Goal: Find specific page/section: Find specific page/section

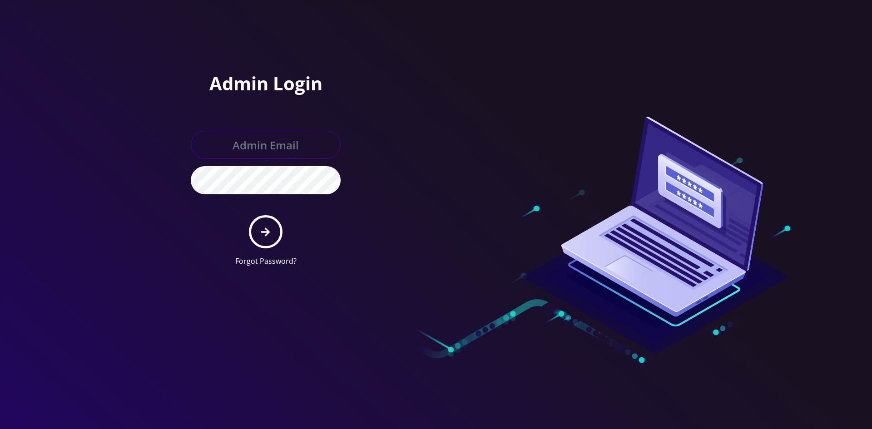
type input "shgy9700@gmail.com"
click at [275, 239] on button "submit" at bounding box center [265, 231] width 33 height 33
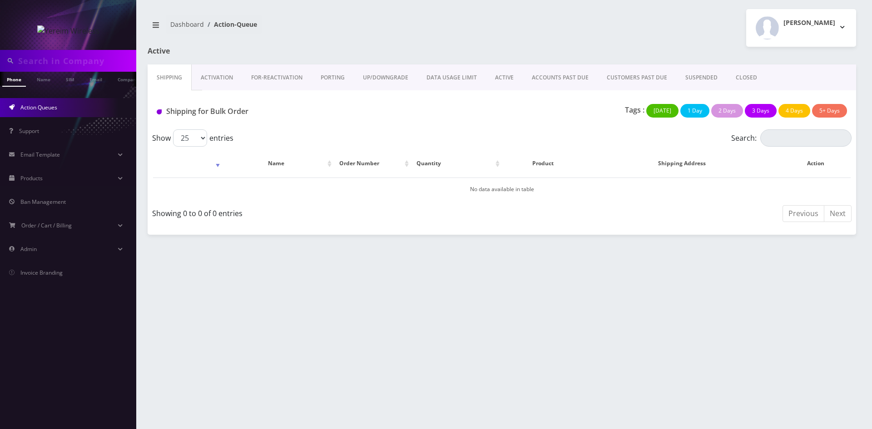
click at [494, 81] on link "ACTIVE" at bounding box center [504, 78] width 37 height 26
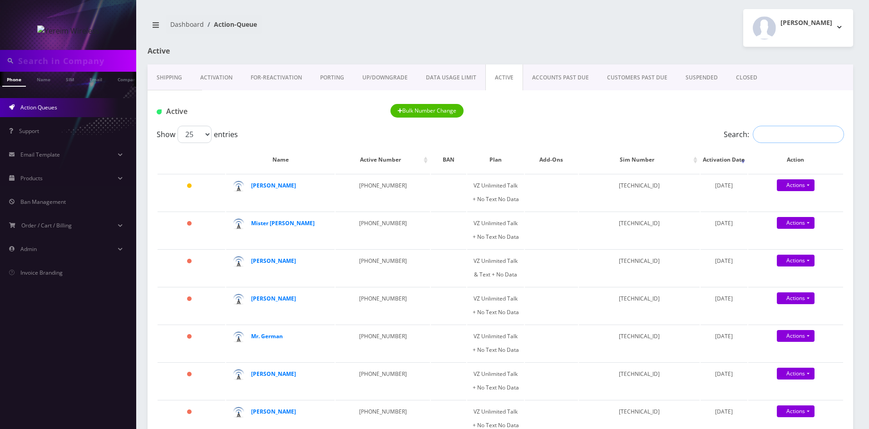
click at [784, 142] on input "Search:" at bounding box center [798, 134] width 91 height 17
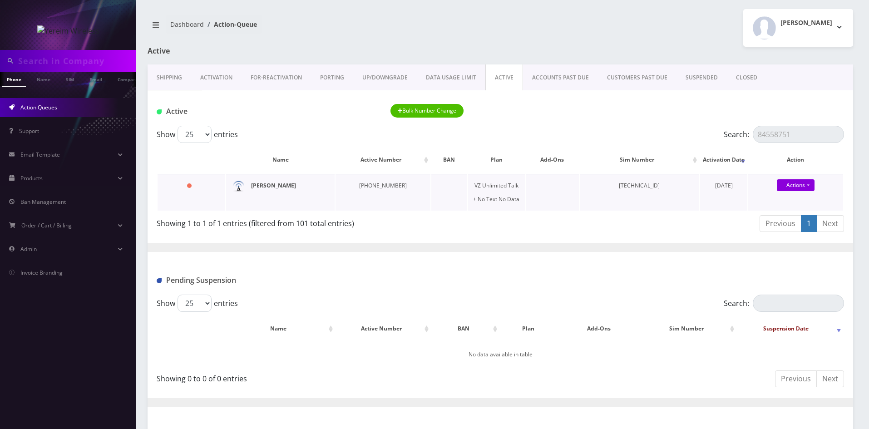
click at [295, 184] on strong "[PERSON_NAME]" at bounding box center [273, 186] width 45 height 8
drag, startPoint x: 803, startPoint y: 137, endPoint x: 736, endPoint y: 134, distance: 66.4
click at [736, 134] on label "Search: 84558751" at bounding box center [784, 134] width 120 height 17
paste input "-587-5160"
type input "[PHONE_NUMBER]"
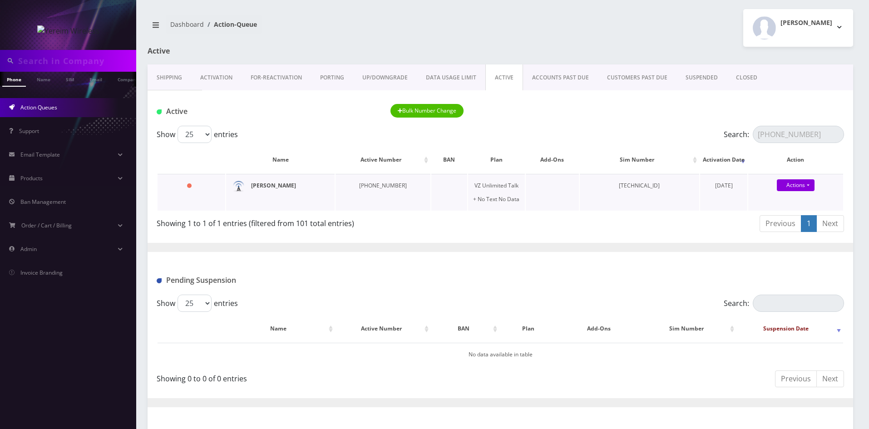
click at [258, 189] on strong "[PERSON_NAME]" at bounding box center [273, 186] width 45 height 8
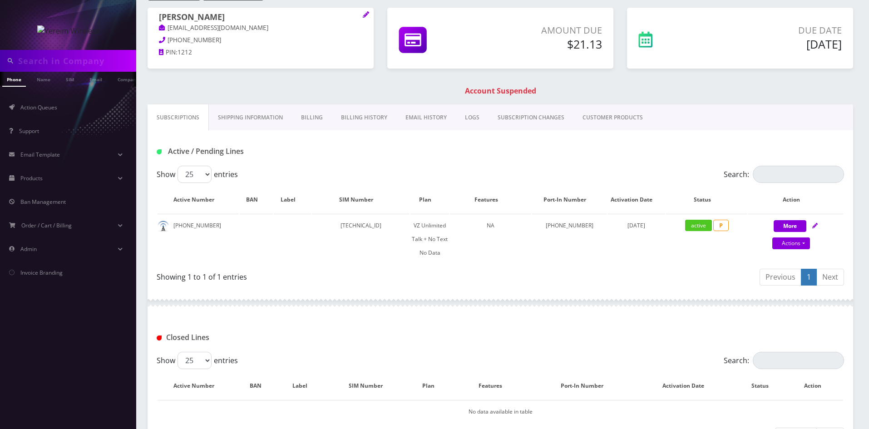
scroll to position [91, 0]
click at [367, 15] on icon at bounding box center [366, 13] width 6 height 6
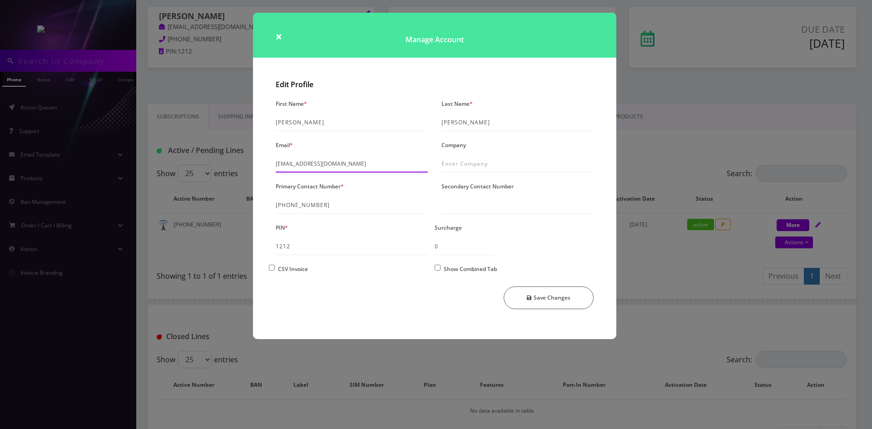
drag, startPoint x: 376, startPoint y: 158, endPoint x: 268, endPoint y: 162, distance: 107.7
click at [268, 162] on div "Edit Profile First Name * [PERSON_NAME] Name * [PERSON_NAME] Email * [EMAIL_ADD…" at bounding box center [434, 207] width 363 height 263
click at [276, 37] on span "×" at bounding box center [279, 36] width 6 height 15
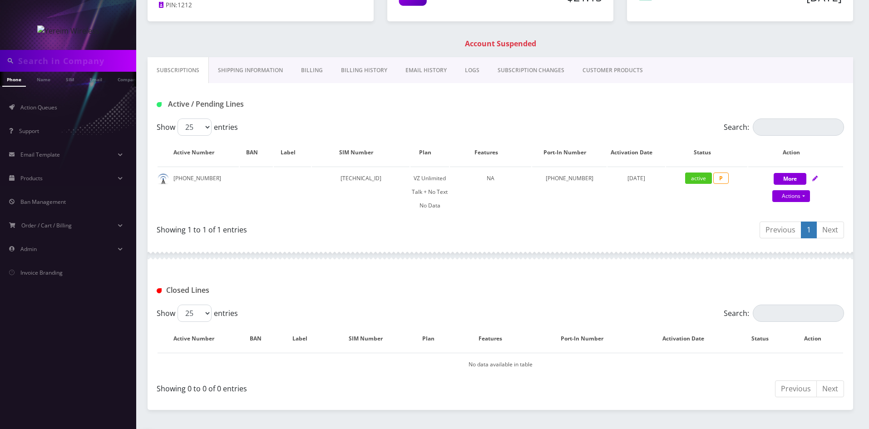
scroll to position [182, 0]
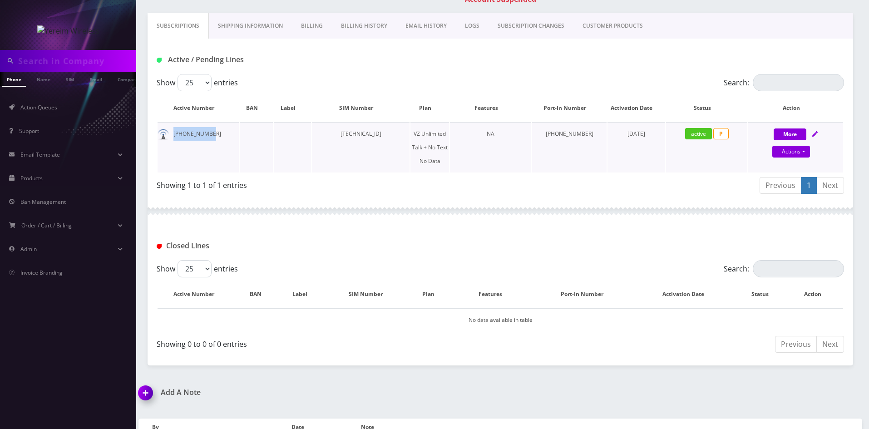
drag, startPoint x: 174, startPoint y: 136, endPoint x: 225, endPoint y: 135, distance: 51.8
click at [225, 135] on td "[PHONE_NUMBER]" at bounding box center [198, 147] width 81 height 50
copy td "[PHONE_NUMBER]"
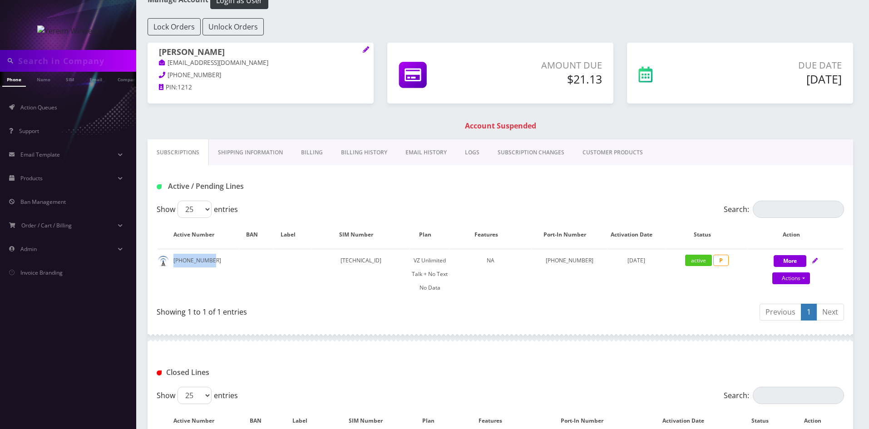
scroll to position [45, 0]
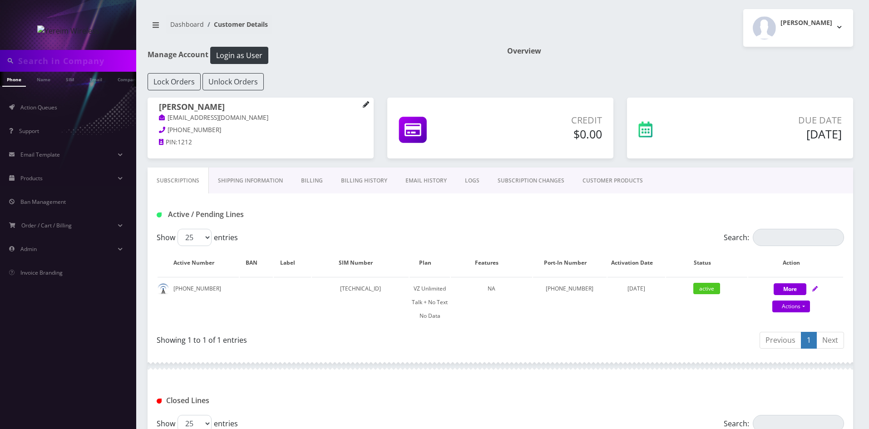
click at [366, 104] on icon at bounding box center [366, 104] width 6 height 6
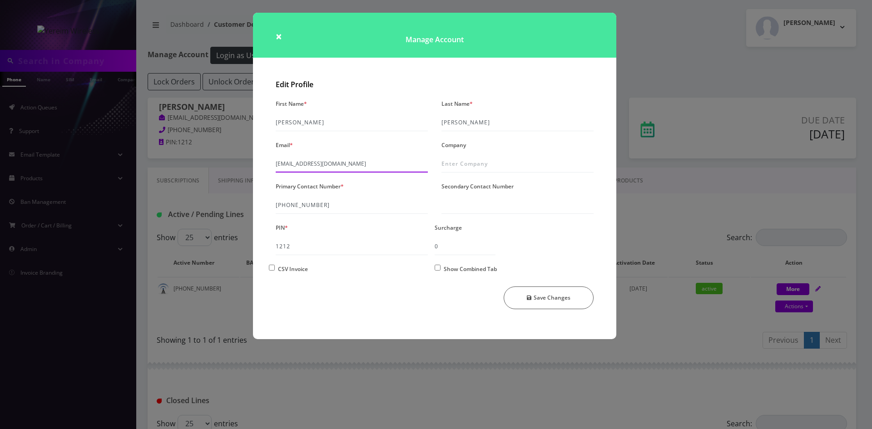
drag, startPoint x: 367, startPoint y: 166, endPoint x: 258, endPoint y: 178, distance: 110.6
click at [258, 178] on div "Edit Profile First Name * [PERSON_NAME] Name * [PERSON_NAME] Email * [EMAIL_ADD…" at bounding box center [434, 207] width 363 height 263
click at [278, 38] on span "×" at bounding box center [279, 36] width 6 height 15
